Goal: Task Accomplishment & Management: Use online tool/utility

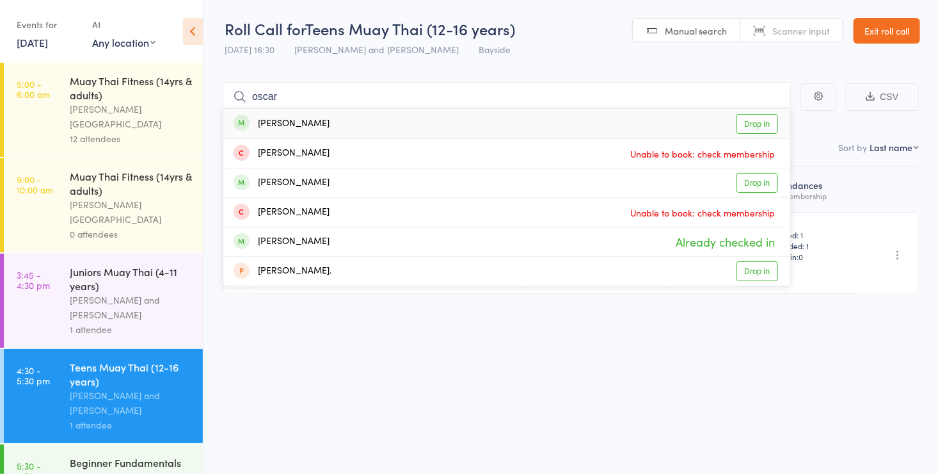
type input "oscar"
click at [753, 118] on link "Drop in" at bounding box center [758, 124] width 42 height 20
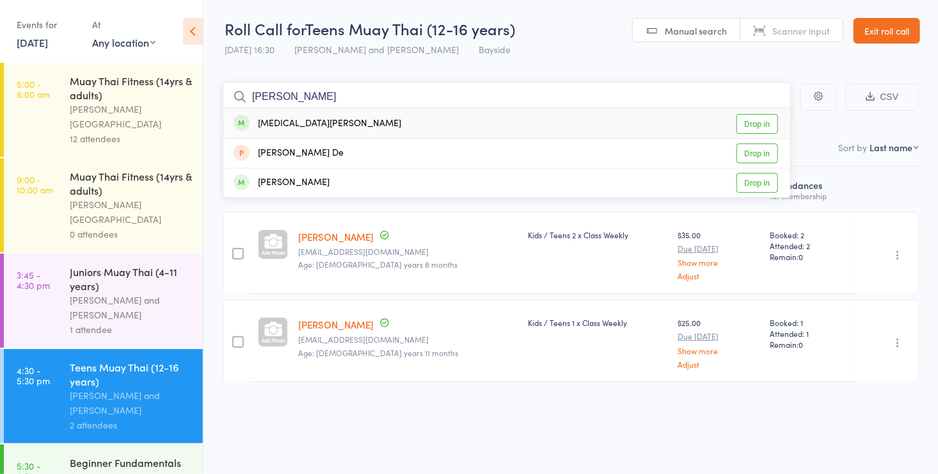
type input "niki"
click at [748, 119] on link "Drop in" at bounding box center [758, 124] width 42 height 20
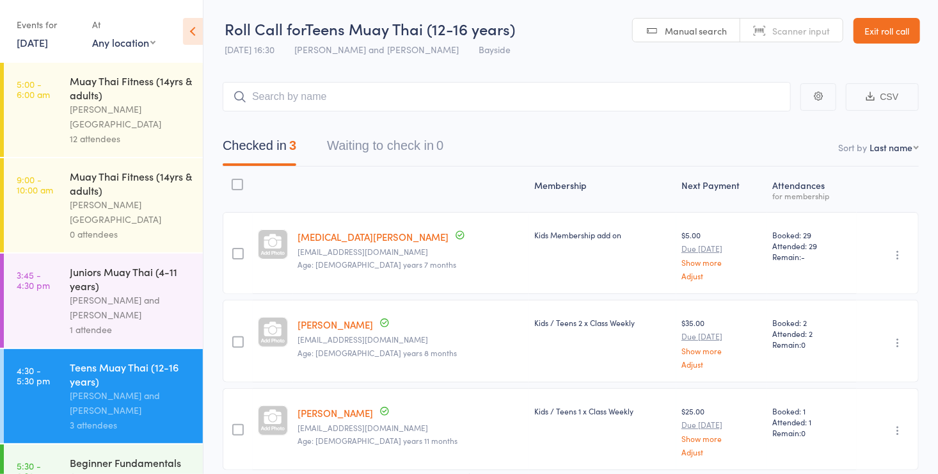
click at [794, 28] on span "Scanner input" at bounding box center [802, 30] width 58 height 13
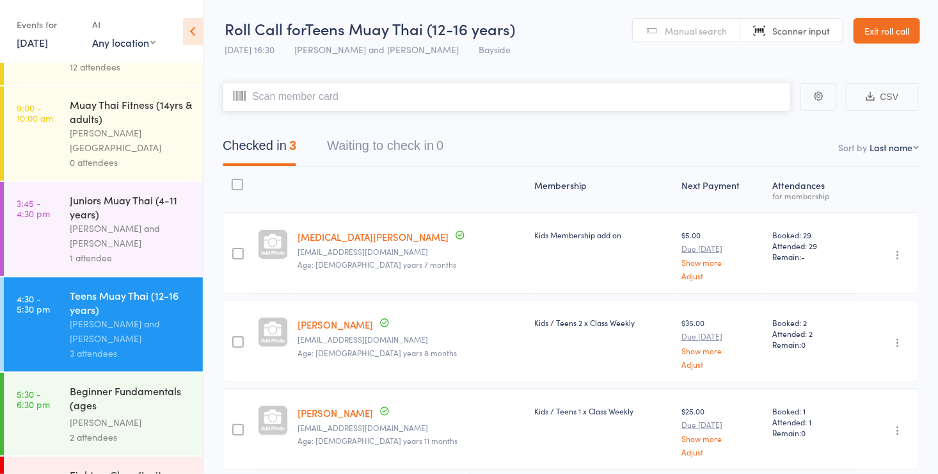
scroll to position [105, 0]
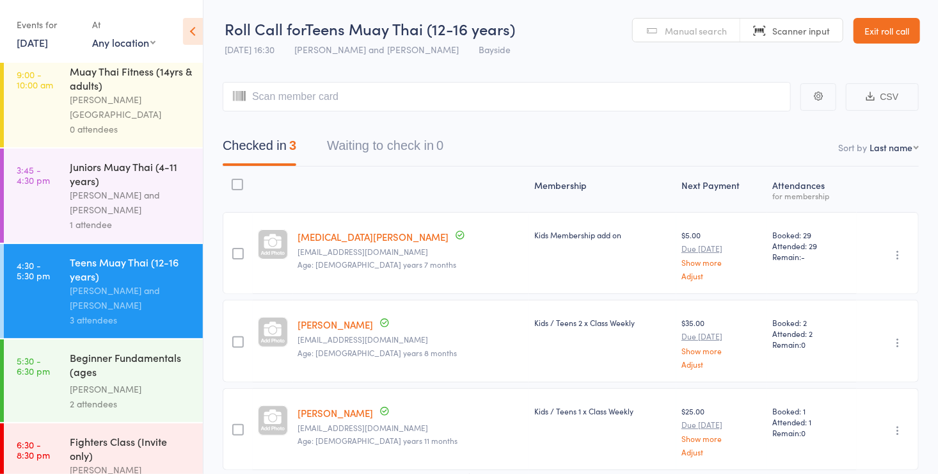
click at [82, 350] on div "Beginner Fundamentals (ages [DEMOGRAPHIC_DATA]+)" at bounding box center [131, 365] width 122 height 31
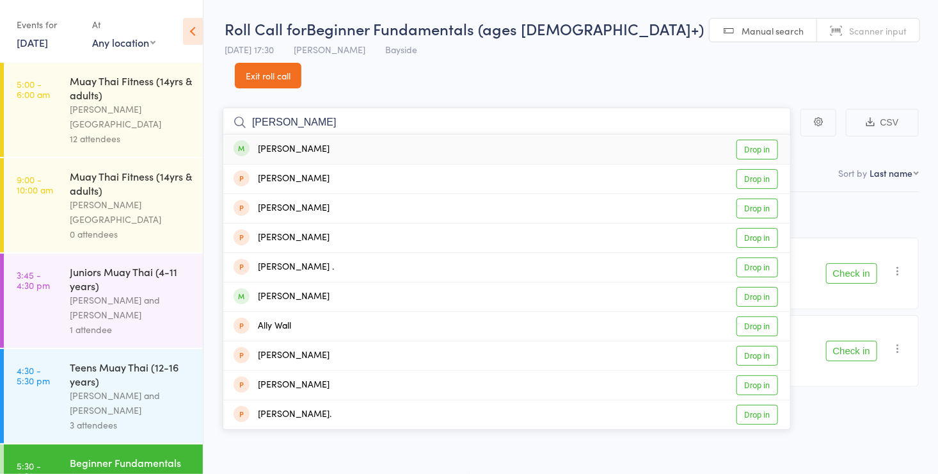
type input "alic"
click at [753, 140] on link "Drop in" at bounding box center [758, 150] width 42 height 20
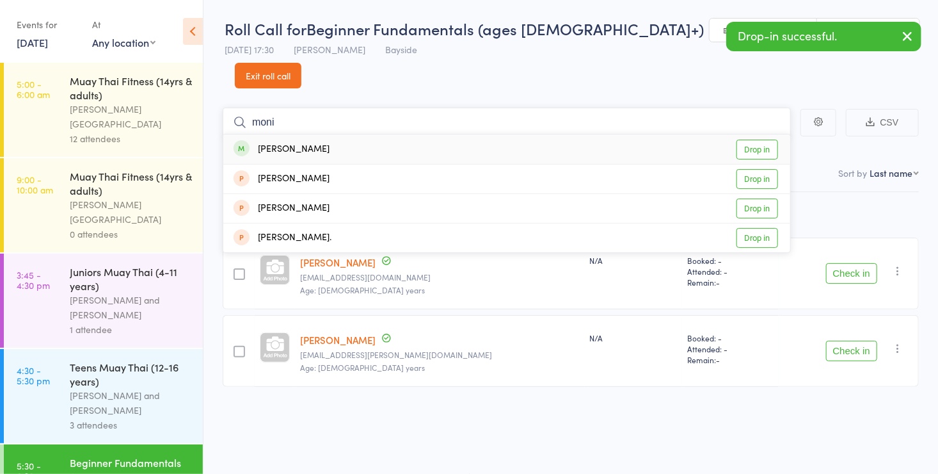
type input "moni"
click at [753, 140] on link "Drop in" at bounding box center [758, 150] width 42 height 20
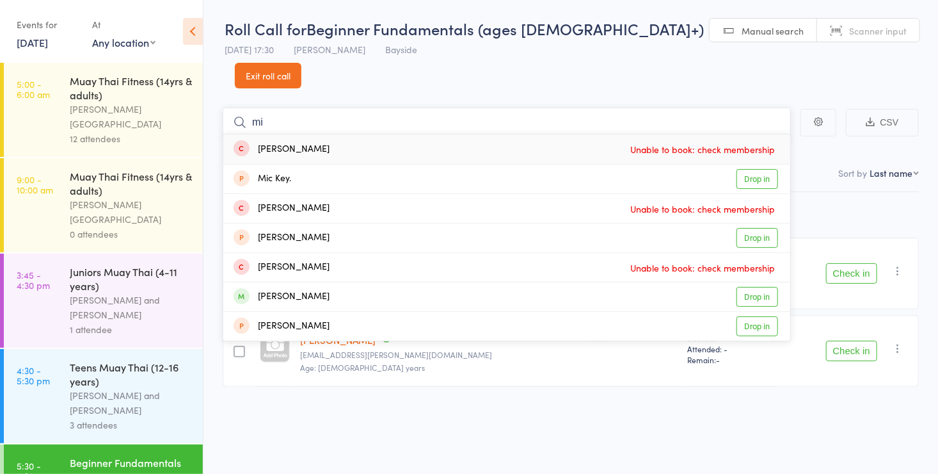
type input "m"
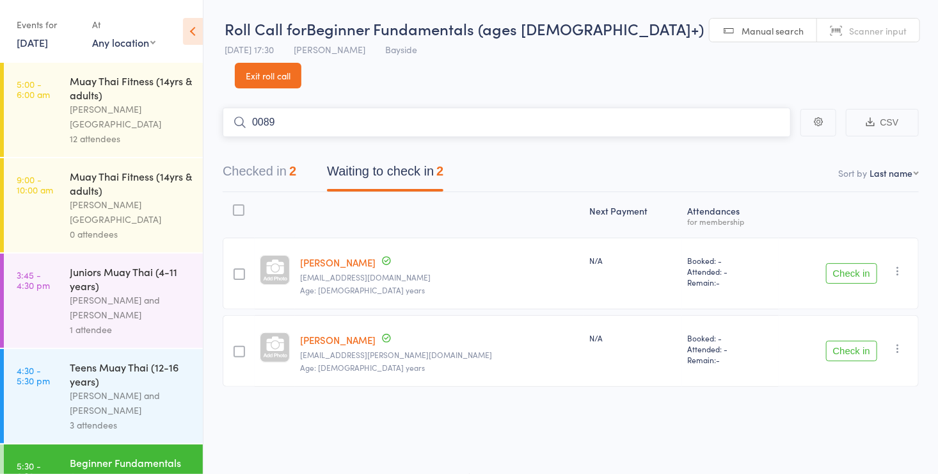
type input "0089"
